Goal: Information Seeking & Learning: Check status

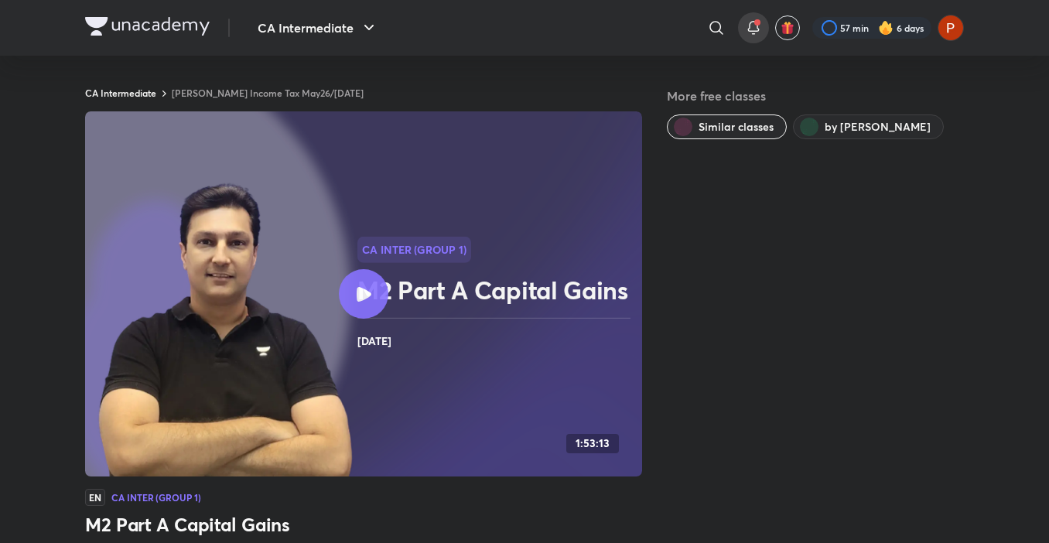
click at [760, 22] on icon at bounding box center [754, 28] width 19 height 19
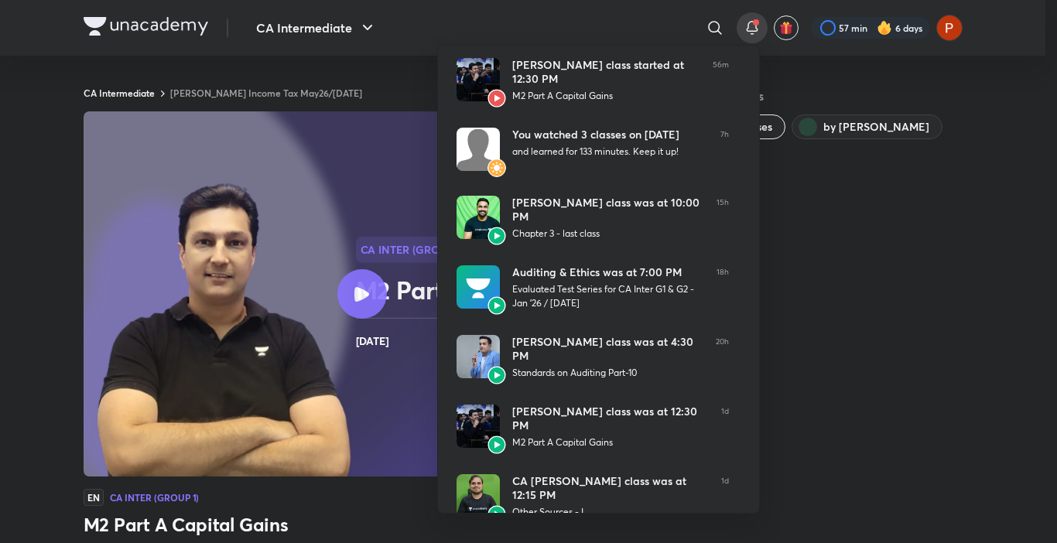
click at [339, 33] on div at bounding box center [528, 271] width 1057 height 543
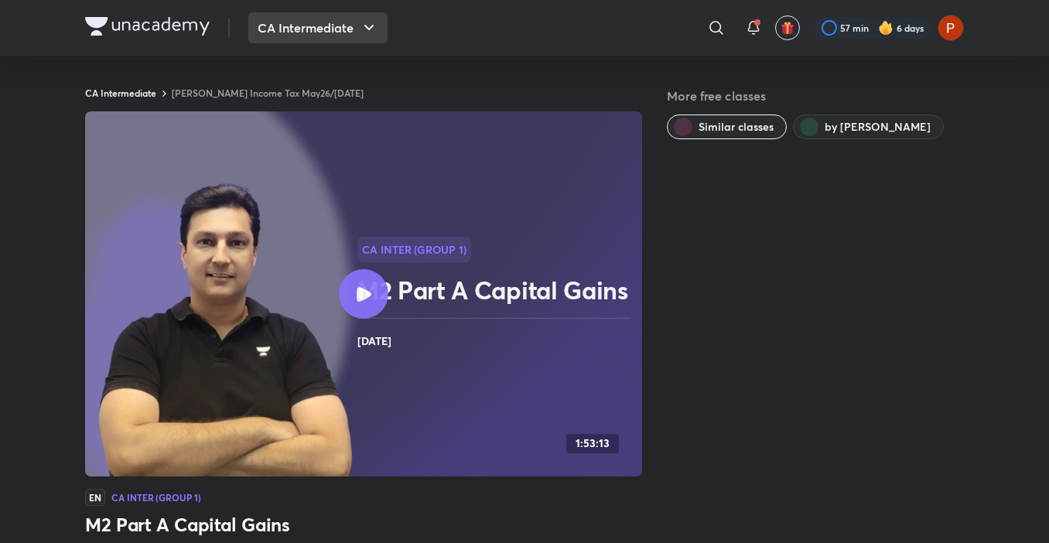
click at [339, 34] on button "CA Intermediate" at bounding box center [317, 27] width 139 height 31
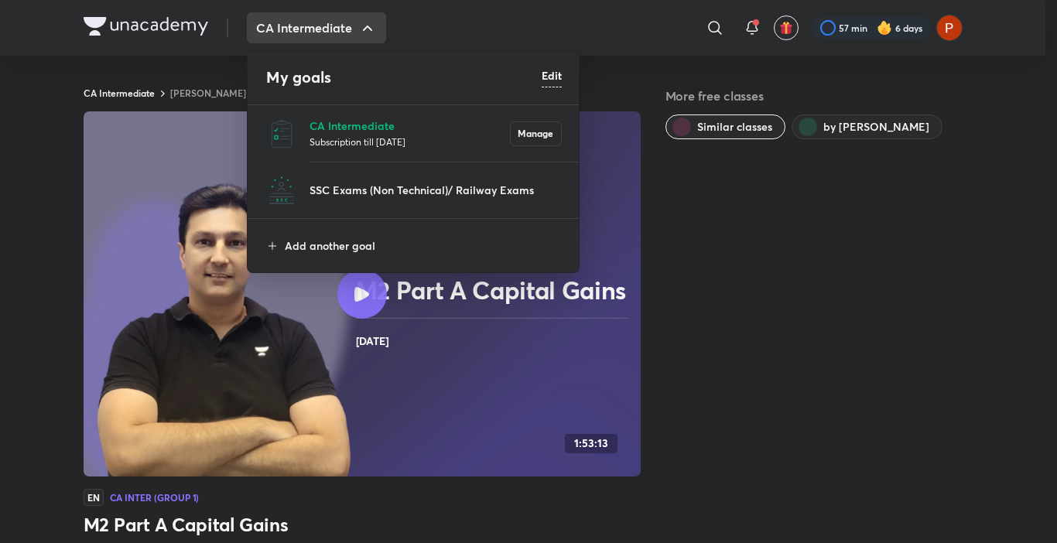
click at [361, 135] on p "Subscription till [DATE]" at bounding box center [410, 141] width 200 height 15
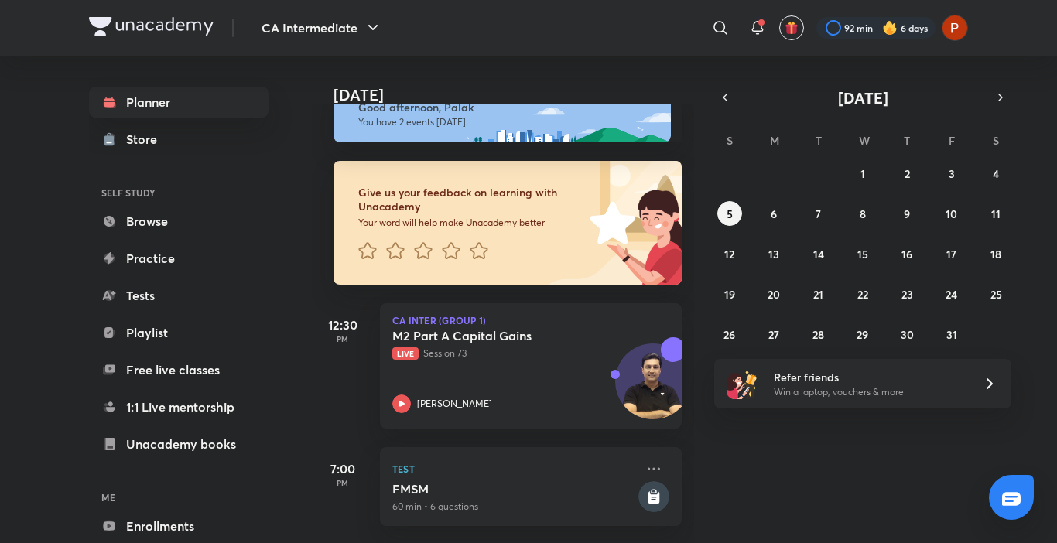
scroll to position [46, 0]
click at [761, 13] on div at bounding box center [757, 27] width 31 height 31
click at [766, 22] on div at bounding box center [757, 27] width 31 height 31
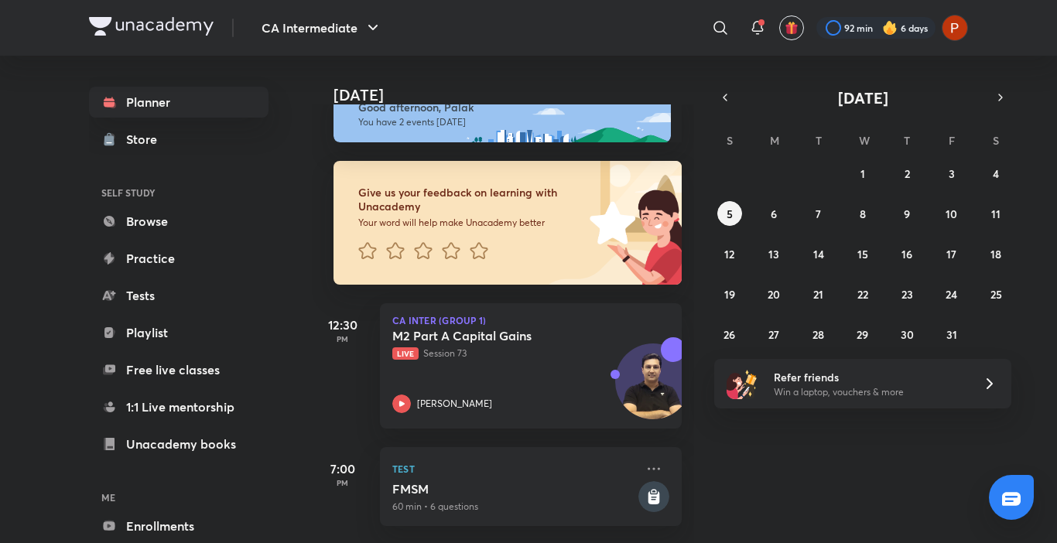
click at [774, 456] on div "[DATE] Good afternoon, Palak You have 2 events [DATE] Give us your feedback on …" at bounding box center [683, 300] width 742 height 488
click at [724, 88] on button "button" at bounding box center [725, 98] width 22 height 22
click at [758, 25] on span at bounding box center [761, 22] width 6 height 6
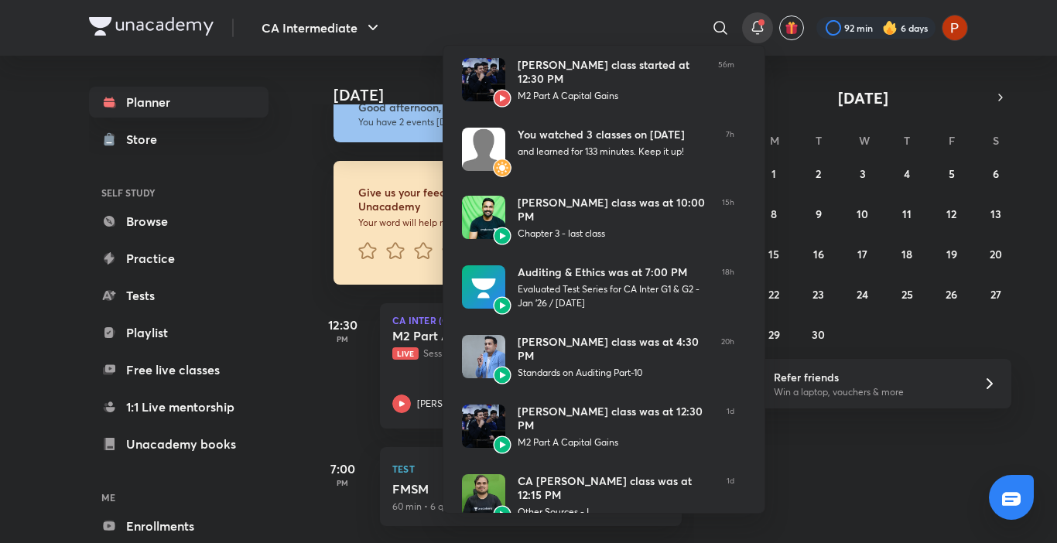
click at [864, 469] on div at bounding box center [528, 271] width 1057 height 543
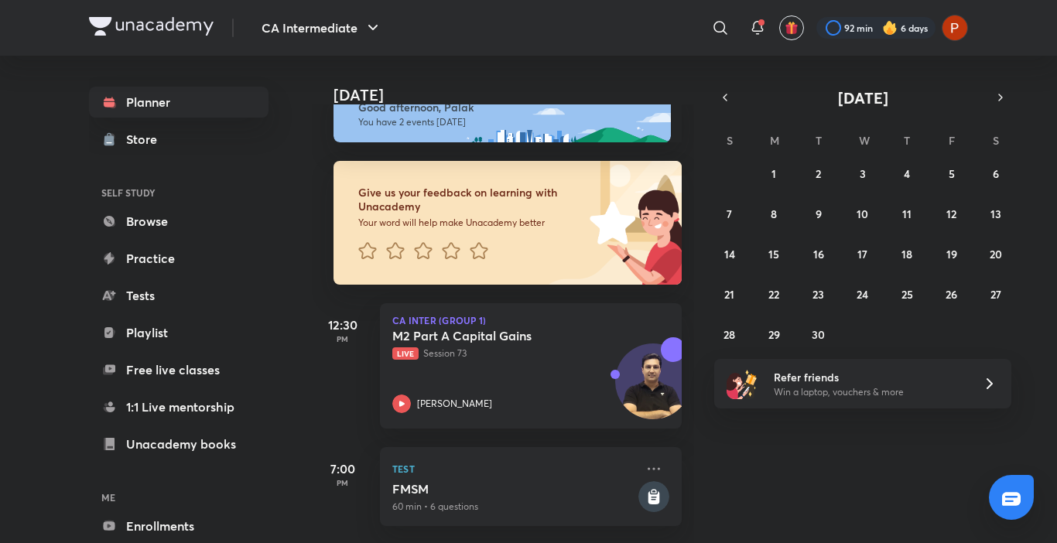
drag, startPoint x: 1008, startPoint y: 94, endPoint x: 997, endPoint y: 119, distance: 27.0
click at [997, 119] on div "[DATE] S M T W T F S 31 1 2 3 4 5 6 7 8 9 10 11 12 13 14 15 16 17 18 19 20 21 2…" at bounding box center [862, 217] width 297 height 260
click at [998, 103] on icon "button" at bounding box center [1000, 98] width 12 height 14
click at [1001, 90] on button "button" at bounding box center [1001, 98] width 22 height 22
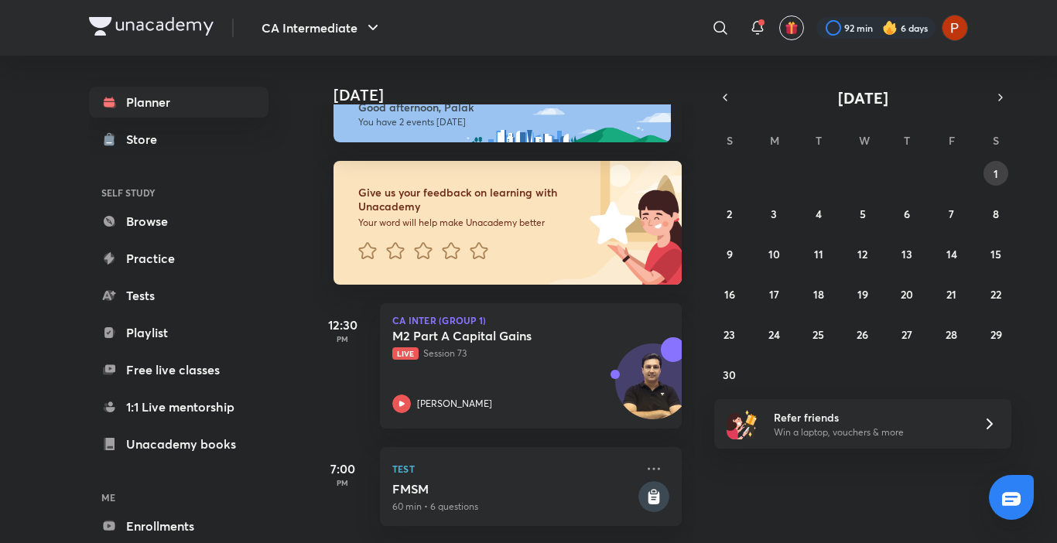
click at [989, 171] on button "1" at bounding box center [996, 173] width 25 height 25
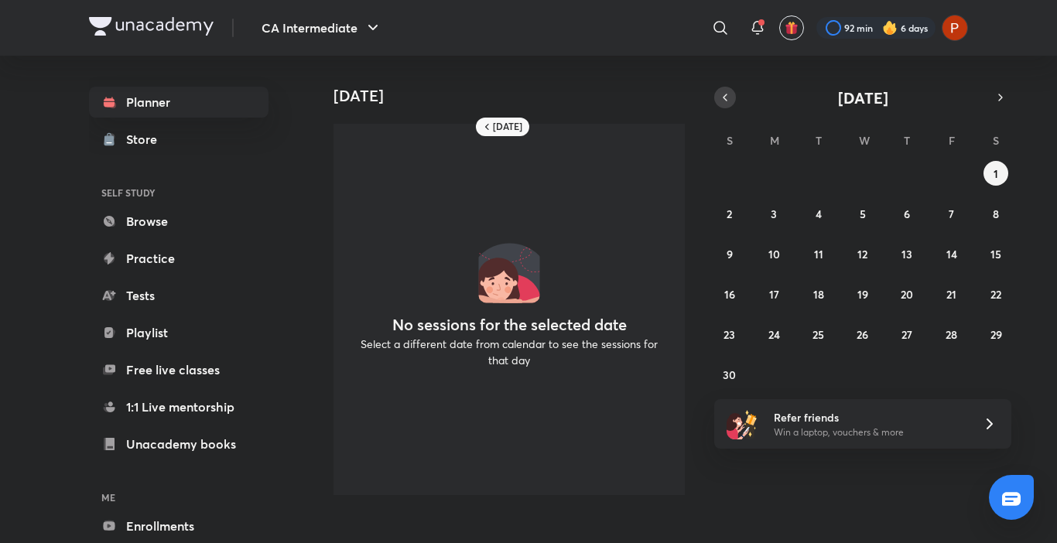
click at [721, 94] on icon "button" at bounding box center [725, 98] width 12 height 14
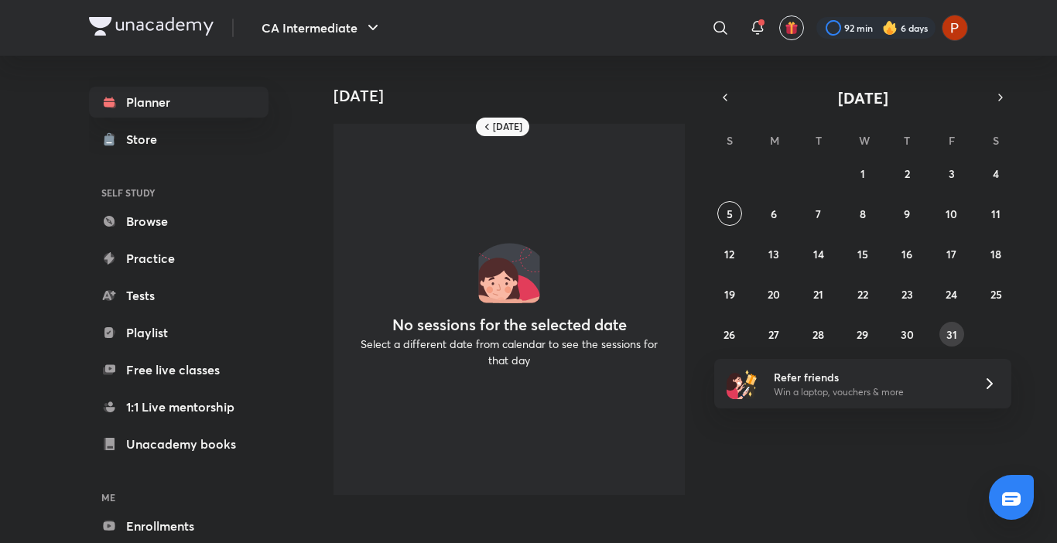
click at [946, 327] on abbr "31" at bounding box center [951, 334] width 11 height 15
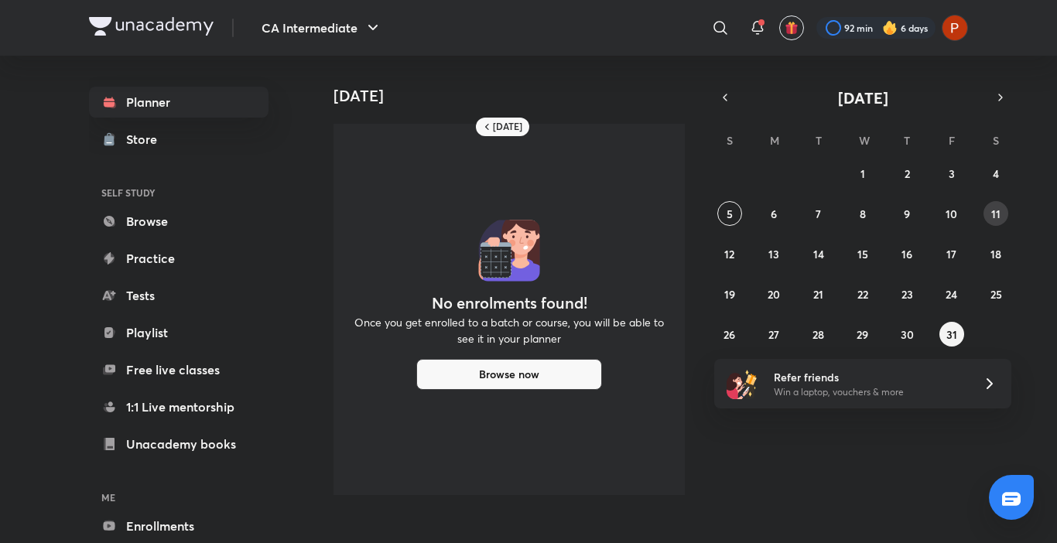
click at [986, 216] on button "11" at bounding box center [996, 213] width 25 height 25
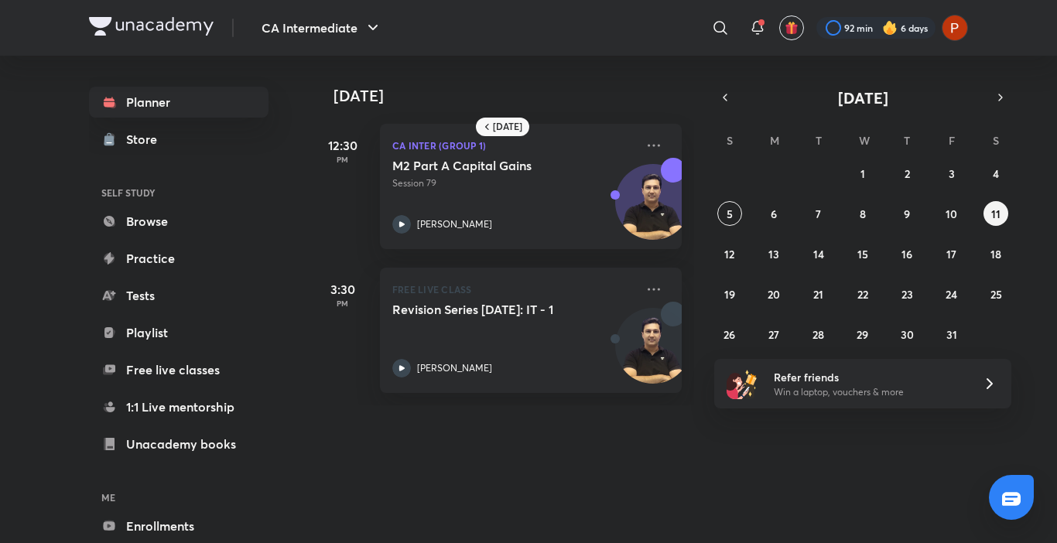
click at [733, 238] on div "28 29 30 1 2 3 4 5 6 7 8 9 10 11 12 13 14 15 16 17 18 19 20 21 22 23 24 25 26 2…" at bounding box center [862, 254] width 297 height 186
click at [732, 244] on button "12" at bounding box center [729, 253] width 25 height 25
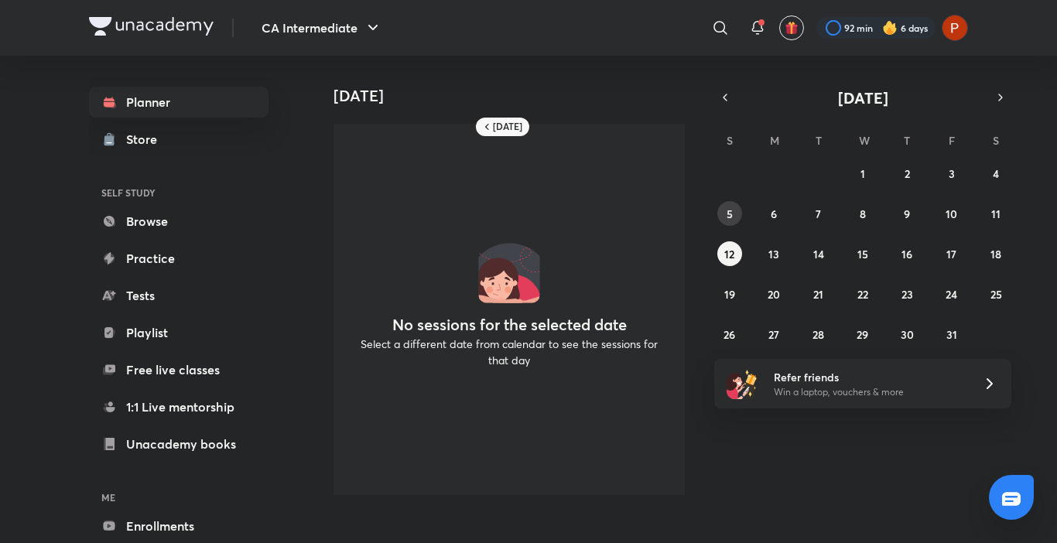
click at [730, 214] on abbr "5" at bounding box center [730, 214] width 6 height 15
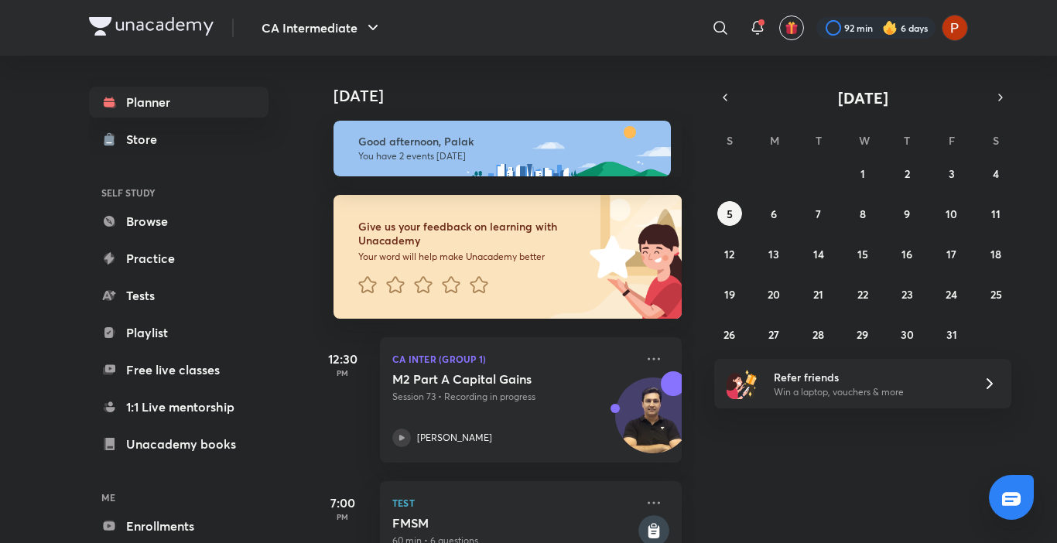
click at [766, 111] on div "[DATE] S M T W T F S 28 29 30 1 2 3 4 5 6 7 8 9 10 11 12 13 14 15 16 17 18 19 2…" at bounding box center [862, 217] width 297 height 260
